Goal: Task Accomplishment & Management: Manage account settings

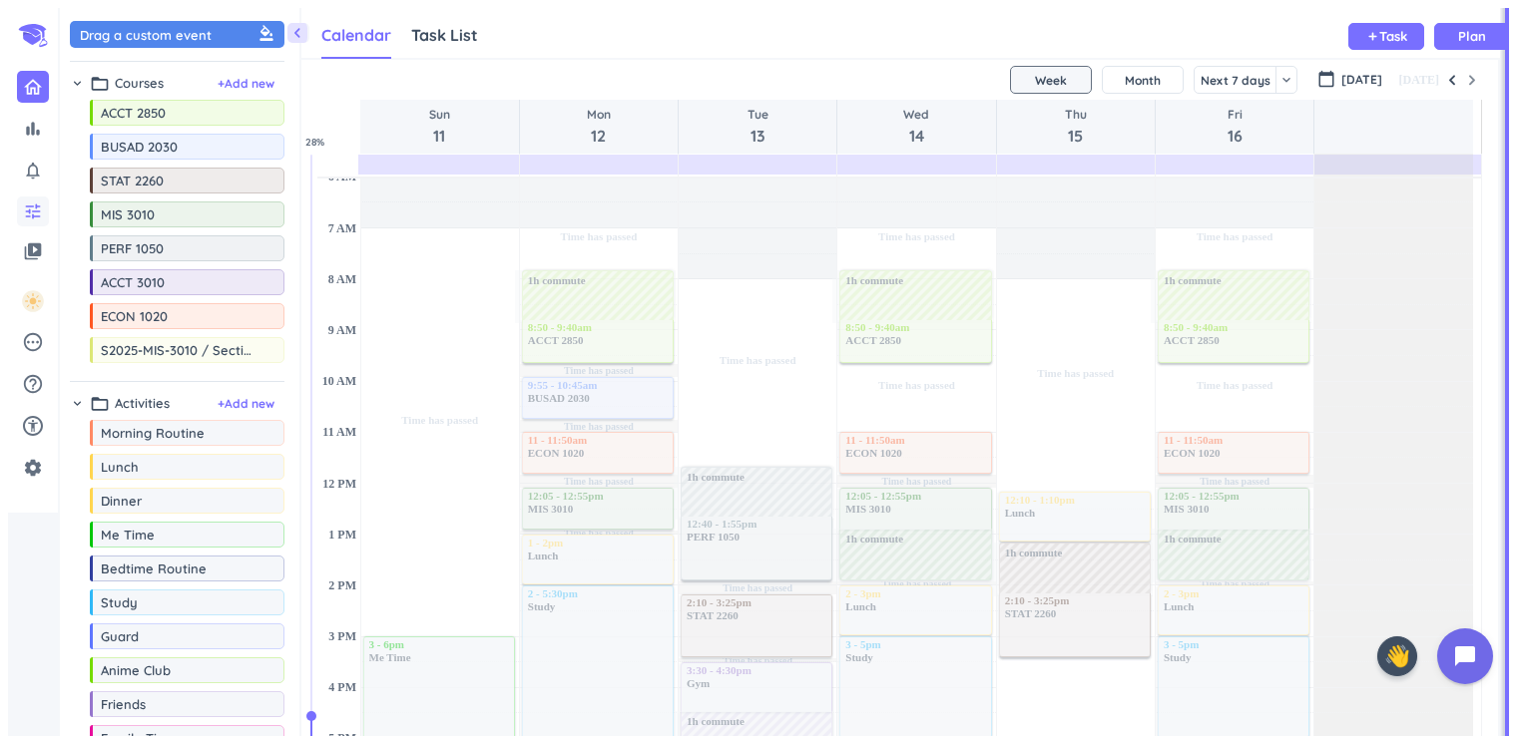
click at [32, 211] on icon "tune" at bounding box center [33, 212] width 20 height 20
click at [40, 341] on div at bounding box center [758, 368] width 1517 height 736
click at [40, 341] on icon "pending" at bounding box center [33, 342] width 22 height 22
click at [31, 469] on icon "settings" at bounding box center [33, 468] width 20 height 20
